Goal: Task Accomplishment & Management: Manage account settings

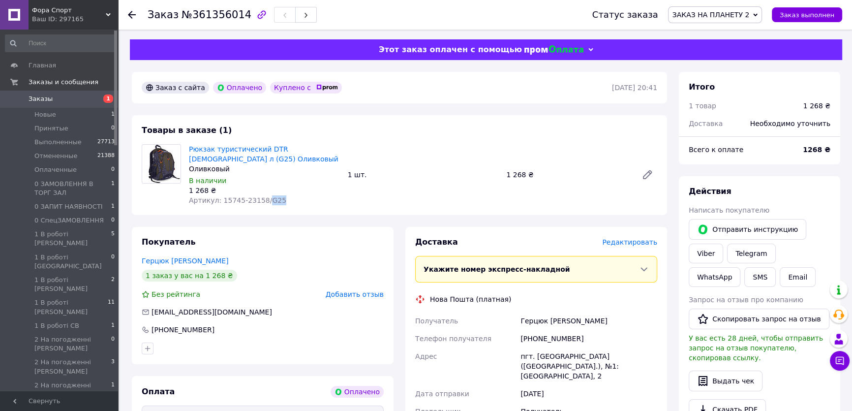
drag, startPoint x: 261, startPoint y: 202, endPoint x: 277, endPoint y: 202, distance: 16.7
click at [284, 209] on div "Товары в заказе (1) Рюкзак туристический DTR [DEMOGRAPHIC_DATA] л (G25) Оливков…" at bounding box center [399, 165] width 535 height 100
copy span "G25"
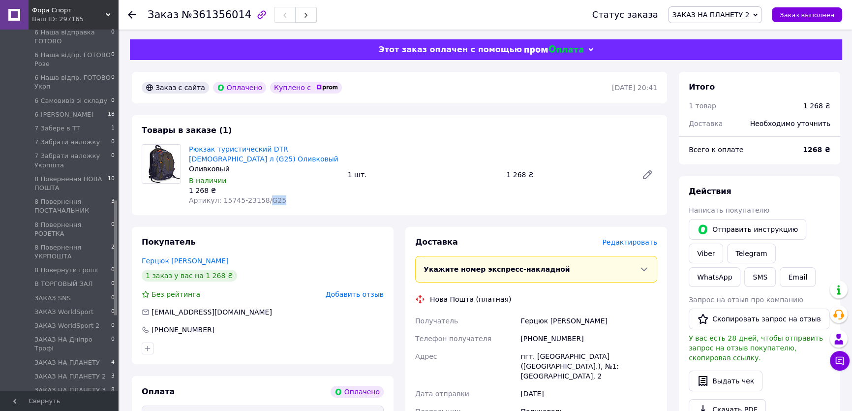
scroll to position [581, 0]
click at [93, 311] on li "ЗАКАЗ НА ПЛАНЕТУ 4" at bounding box center [60, 318] width 121 height 14
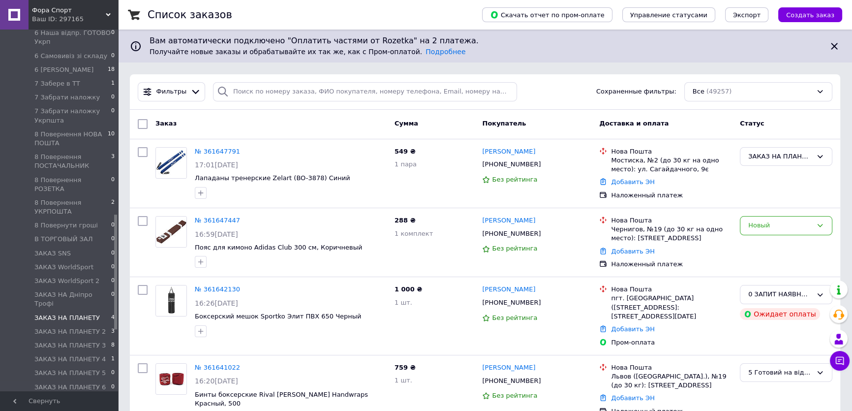
click at [98, 311] on li "ЗАКАЗ НА ПЛАНЕТУ 4" at bounding box center [60, 318] width 121 height 14
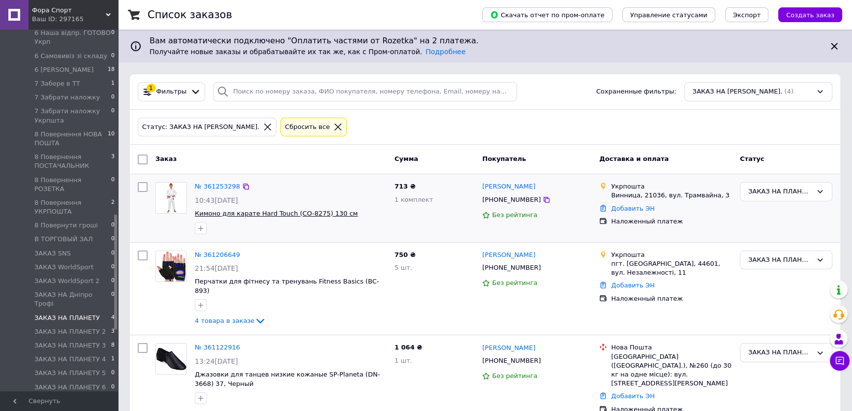
scroll to position [73, 0]
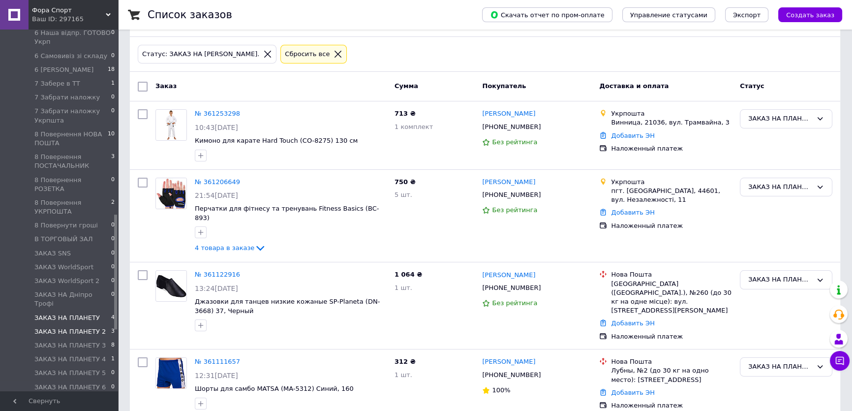
click at [98, 327] on span "ЗАКАЗ НА ПЛАНЕТУ 2" at bounding box center [69, 331] width 71 height 9
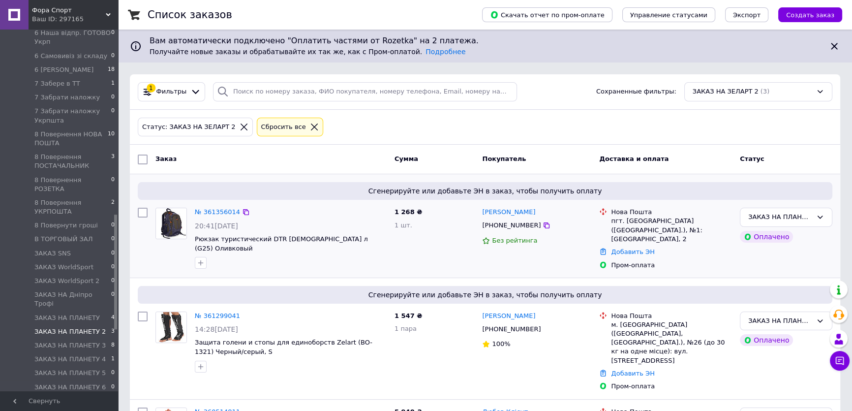
scroll to position [44, 0]
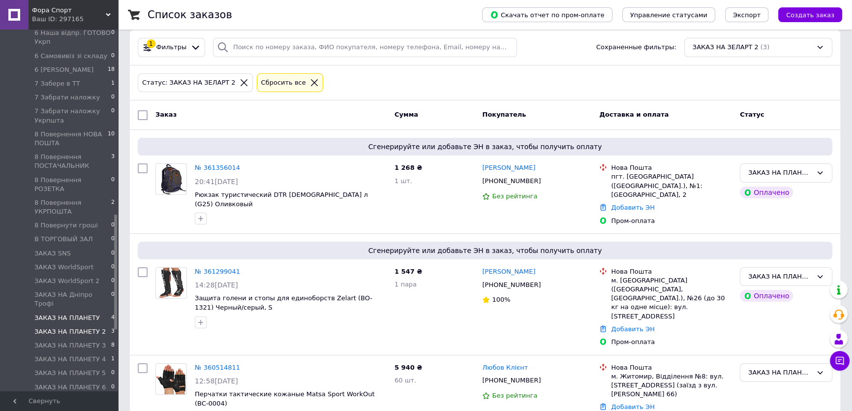
click at [98, 311] on li "ЗАКАЗ НА ПЛАНЕТУ 4" at bounding box center [60, 318] width 121 height 14
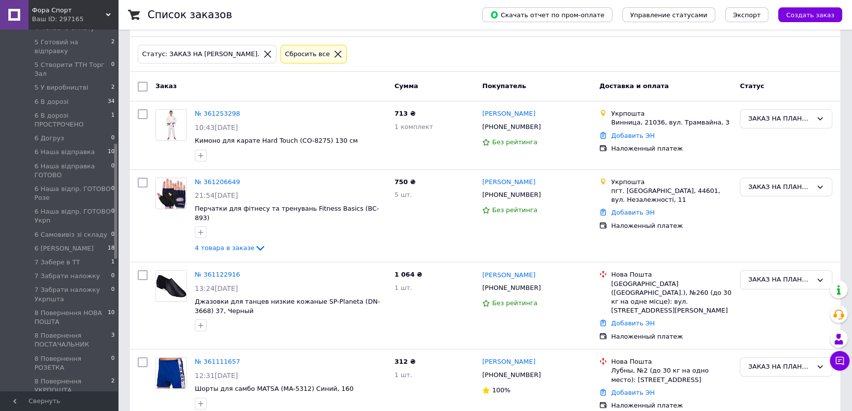
scroll to position [358, 0]
click at [108, 192] on span "10" at bounding box center [111, 196] width 7 height 9
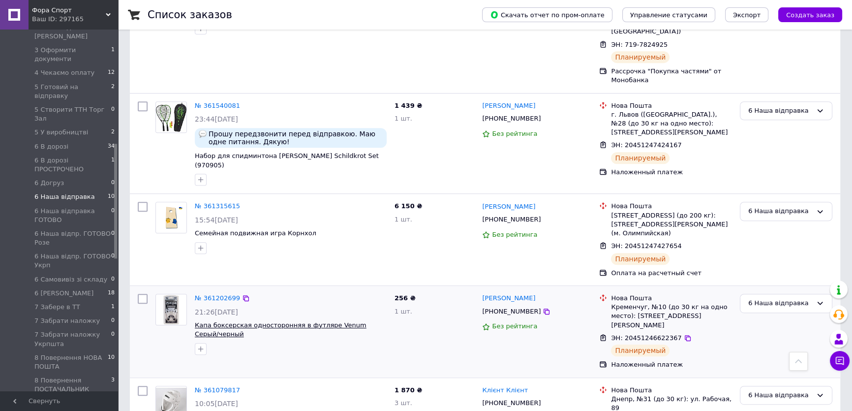
scroll to position [626, 0]
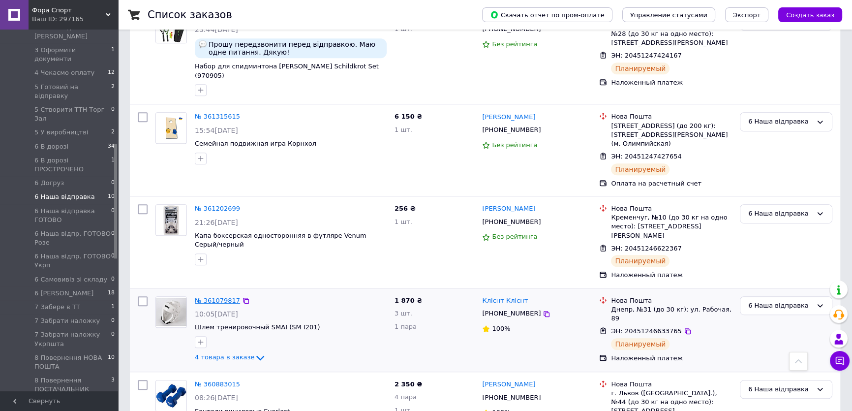
click at [226, 297] on link "№ 361079817" at bounding box center [217, 300] width 45 height 7
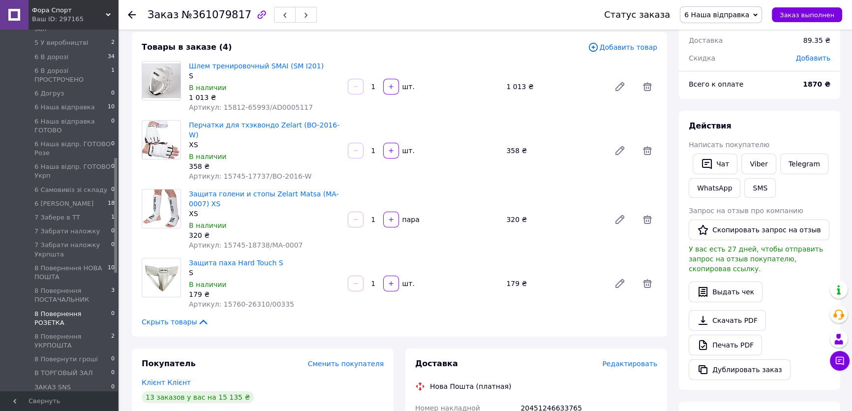
scroll to position [402, 0]
click at [85, 148] on span "6 Наша відправка" at bounding box center [64, 152] width 61 height 9
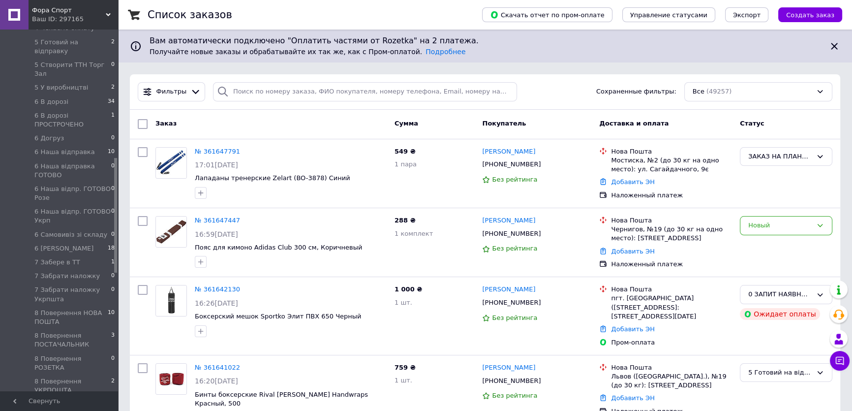
scroll to position [44, 0]
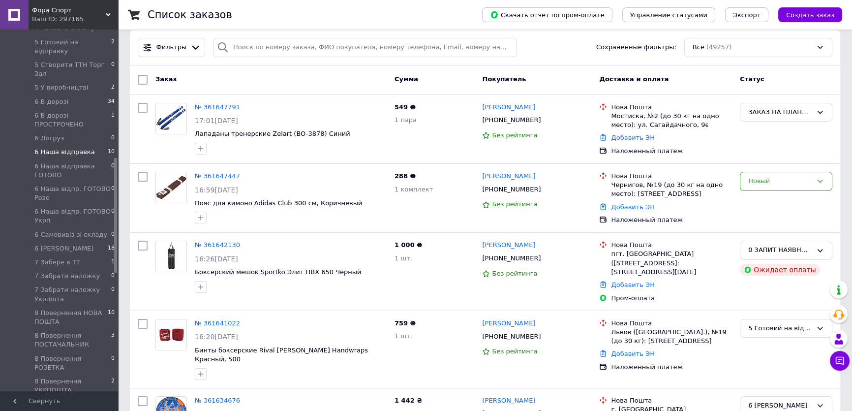
click at [95, 145] on li "6 Наша відправка 10" at bounding box center [60, 152] width 121 height 14
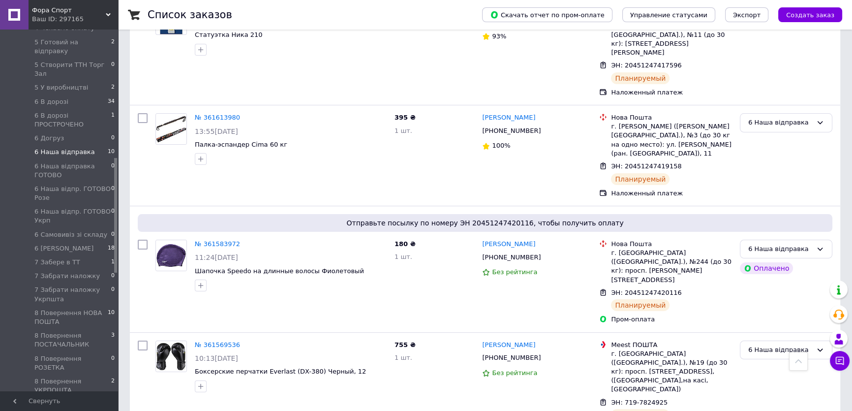
scroll to position [268, 0]
